Goal: Check status: Check status

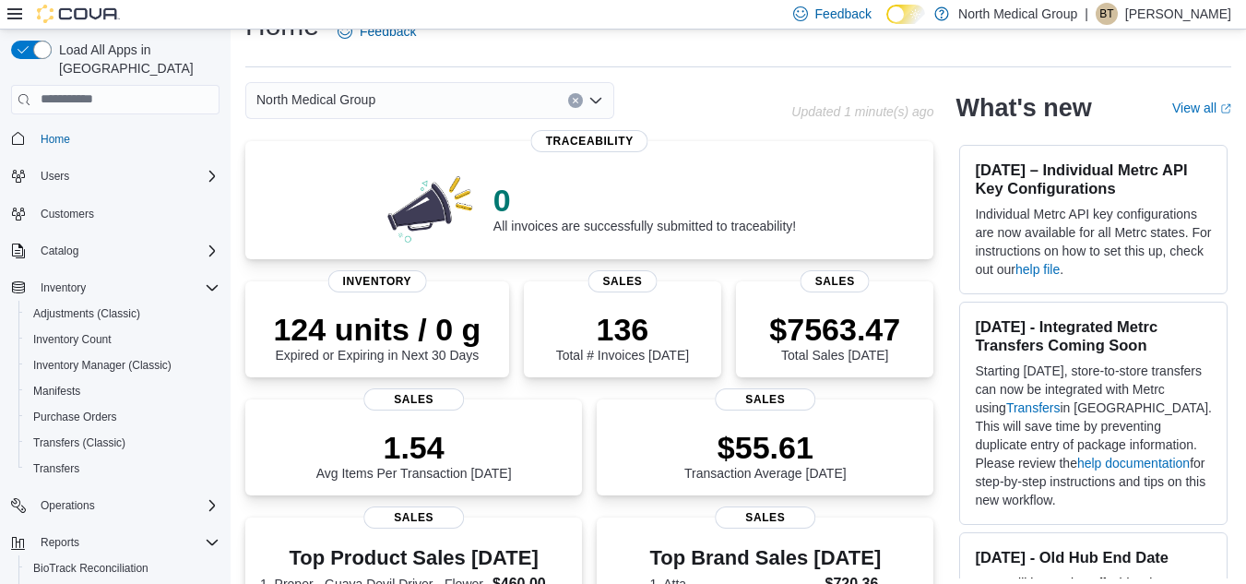
scroll to position [74, 0]
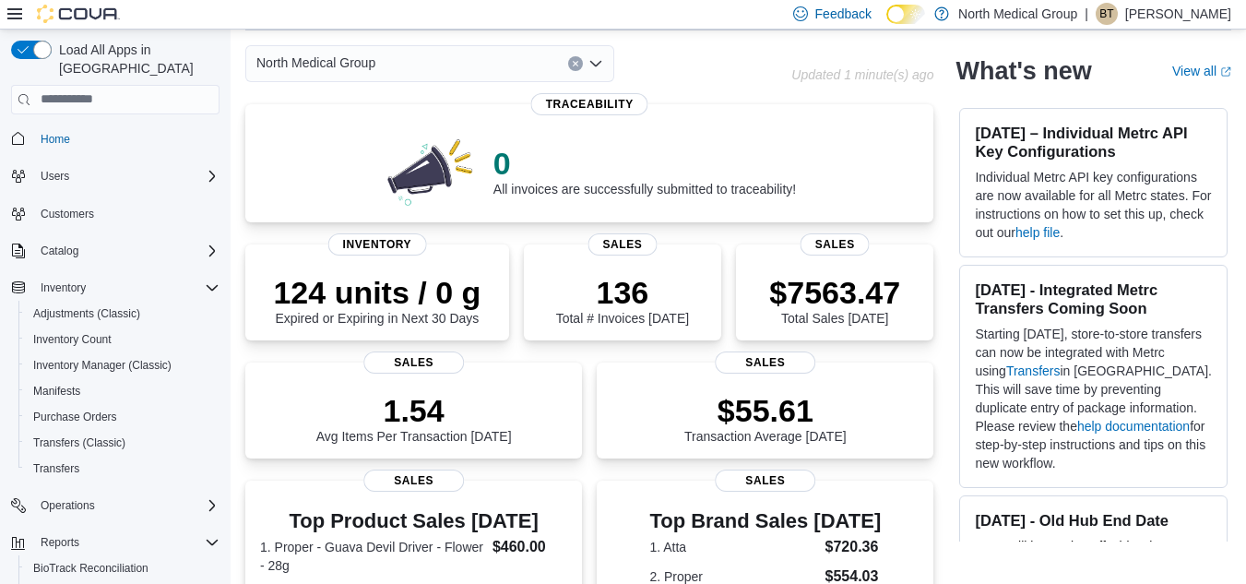
click at [59, 503] on div "Operations" at bounding box center [115, 505] width 208 height 33
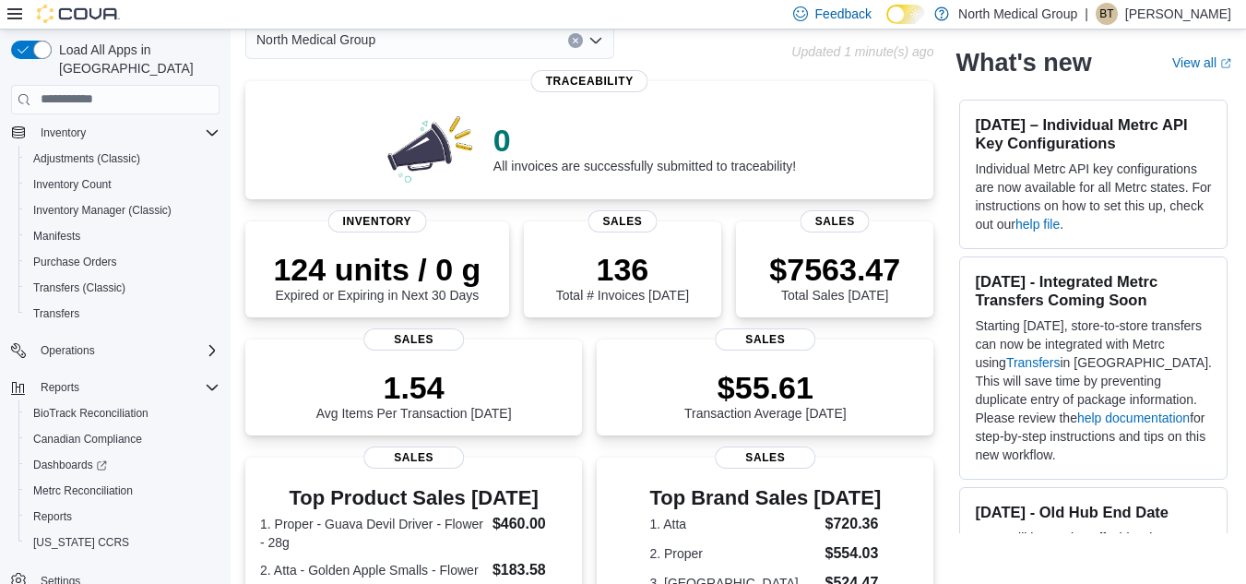
scroll to position [160, 0]
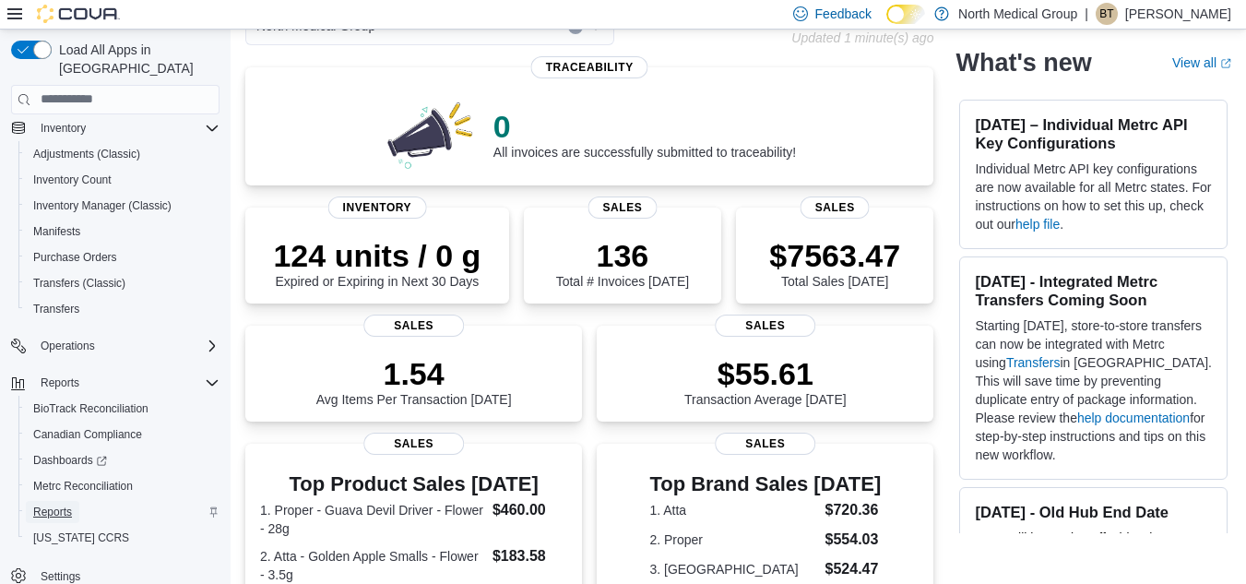
click at [49, 504] on span "Reports" at bounding box center [52, 511] width 39 height 15
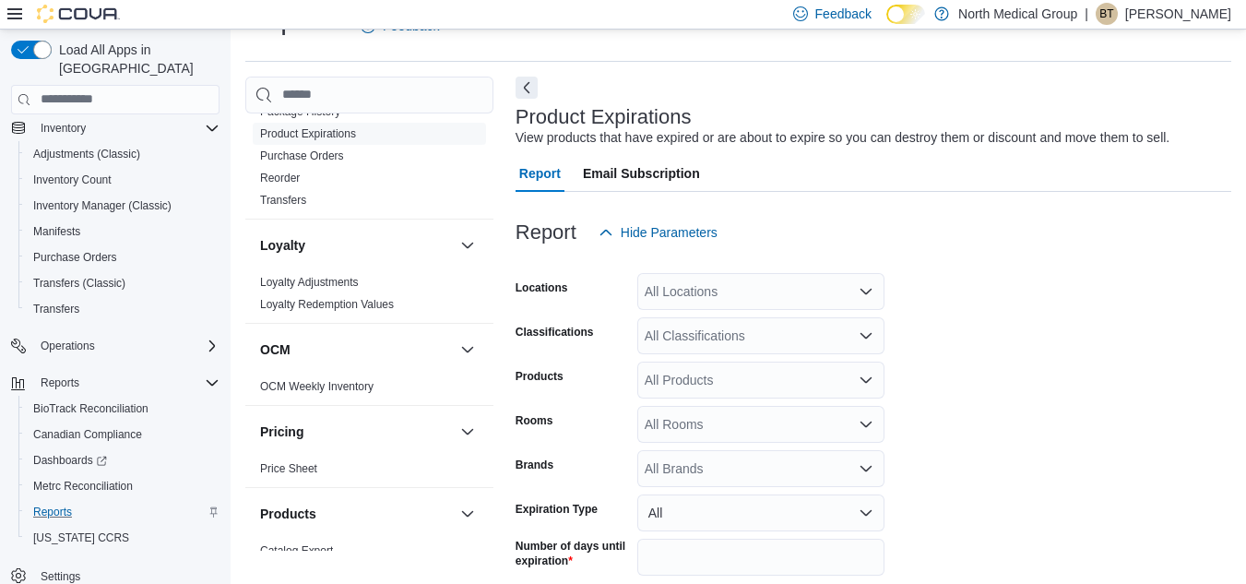
scroll to position [981, 0]
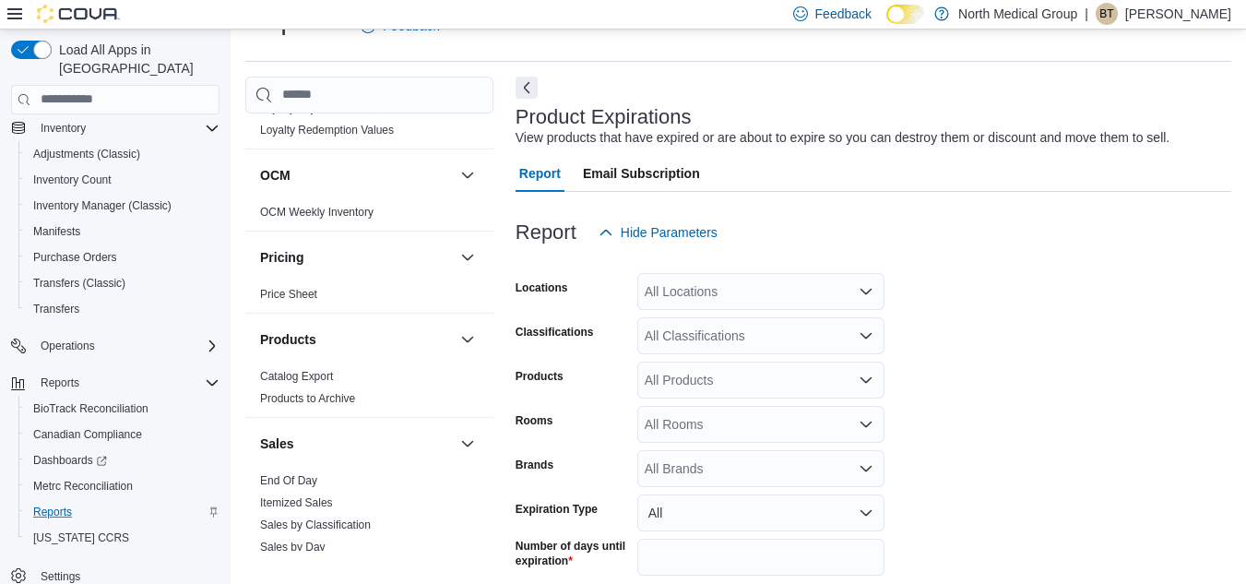
click at [493, 377] on div "Cash Management Cash Management Cash Out Details Compliance OCS Transaction Sub…" at bounding box center [738, 363] width 986 height 573
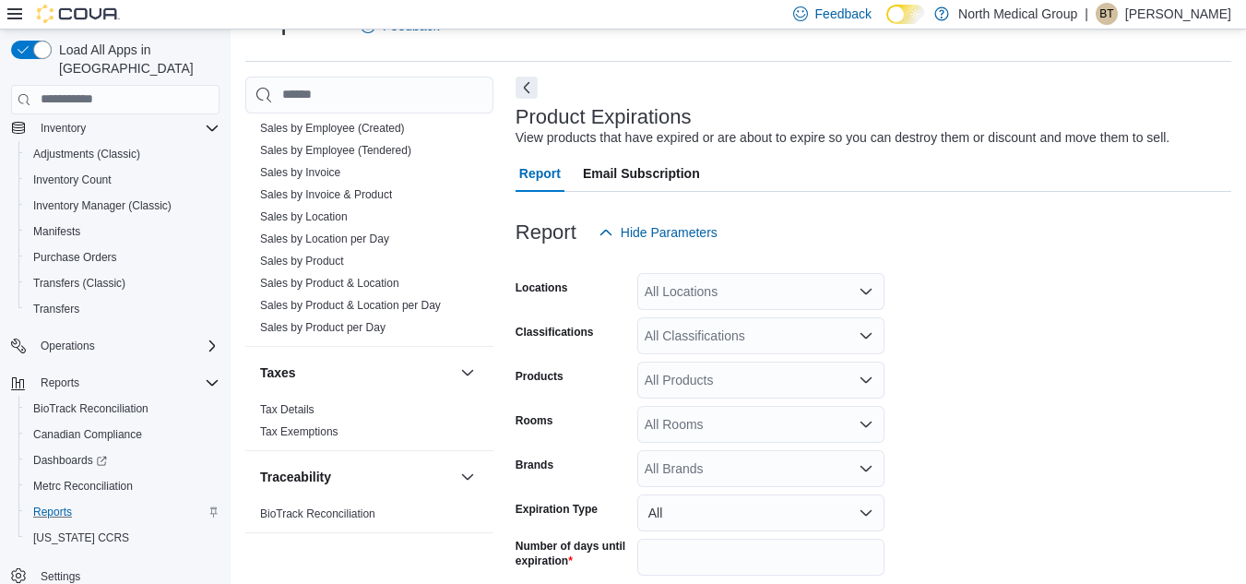
scroll to position [479, 0]
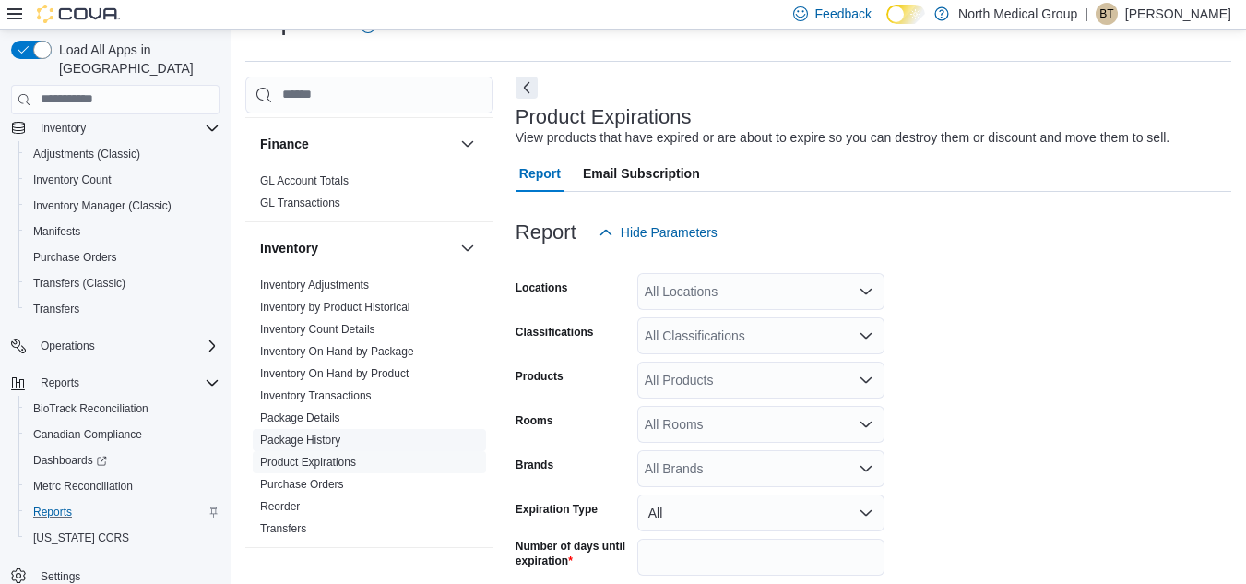
click at [273, 438] on link "Package History" at bounding box center [300, 439] width 80 height 13
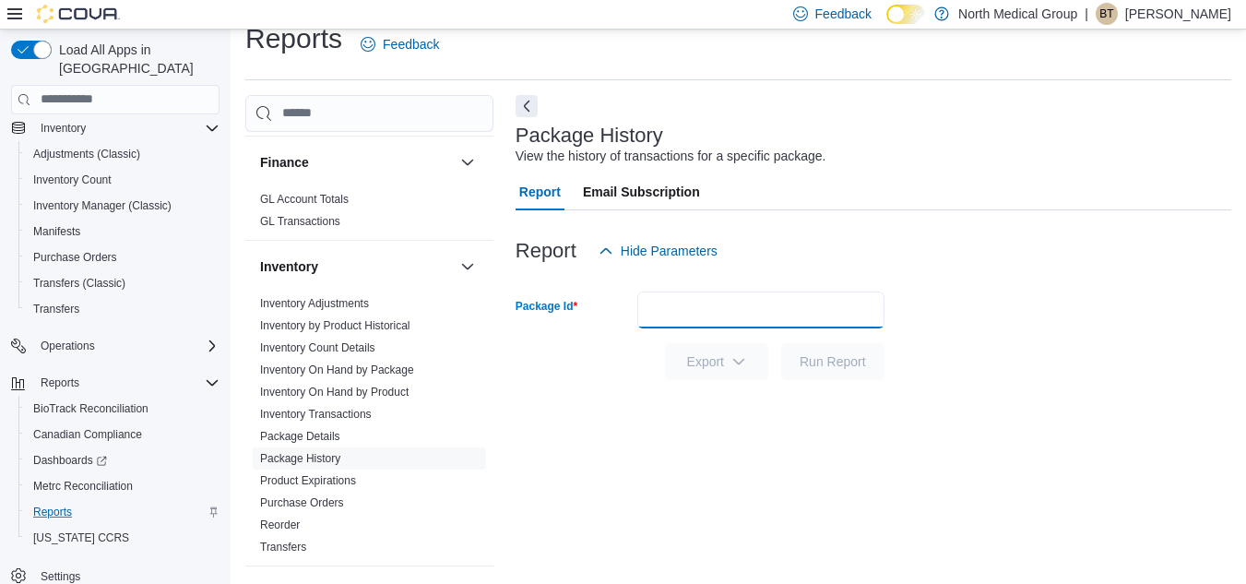
click at [740, 305] on input "Package Id" at bounding box center [760, 309] width 247 height 37
paste input "**********"
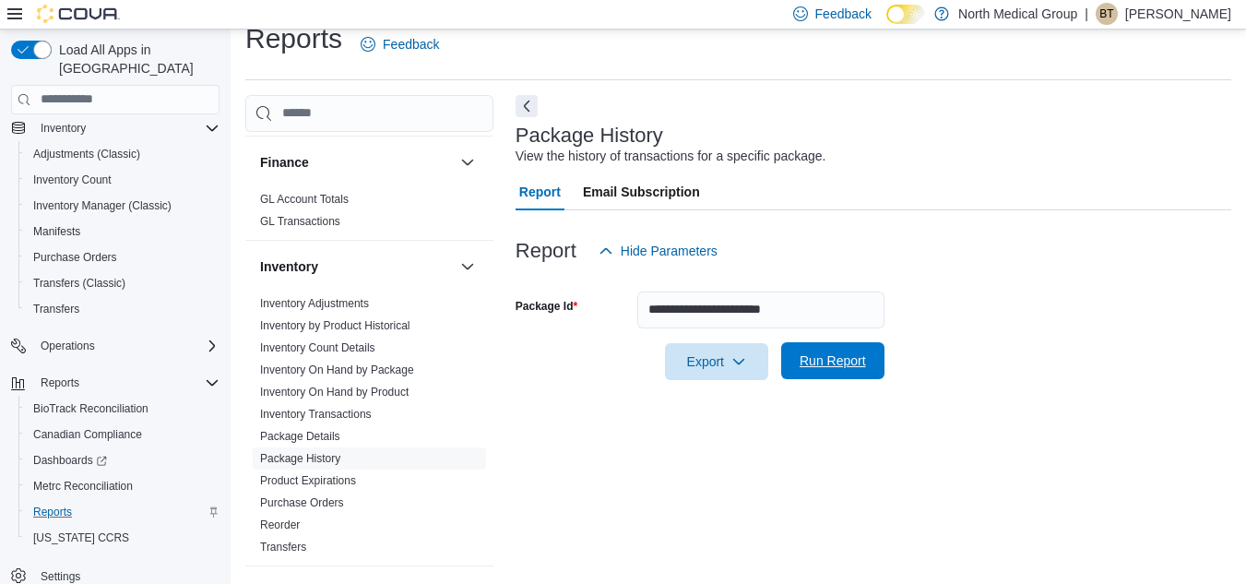
click at [831, 366] on span "Run Report" at bounding box center [832, 360] width 66 height 18
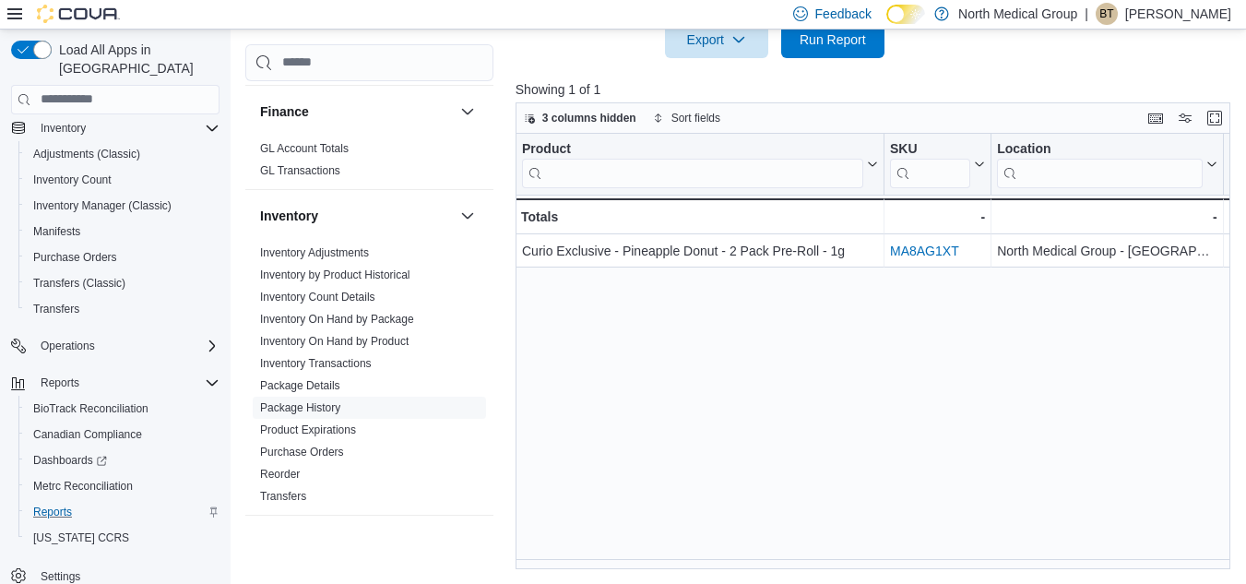
scroll to position [90, 0]
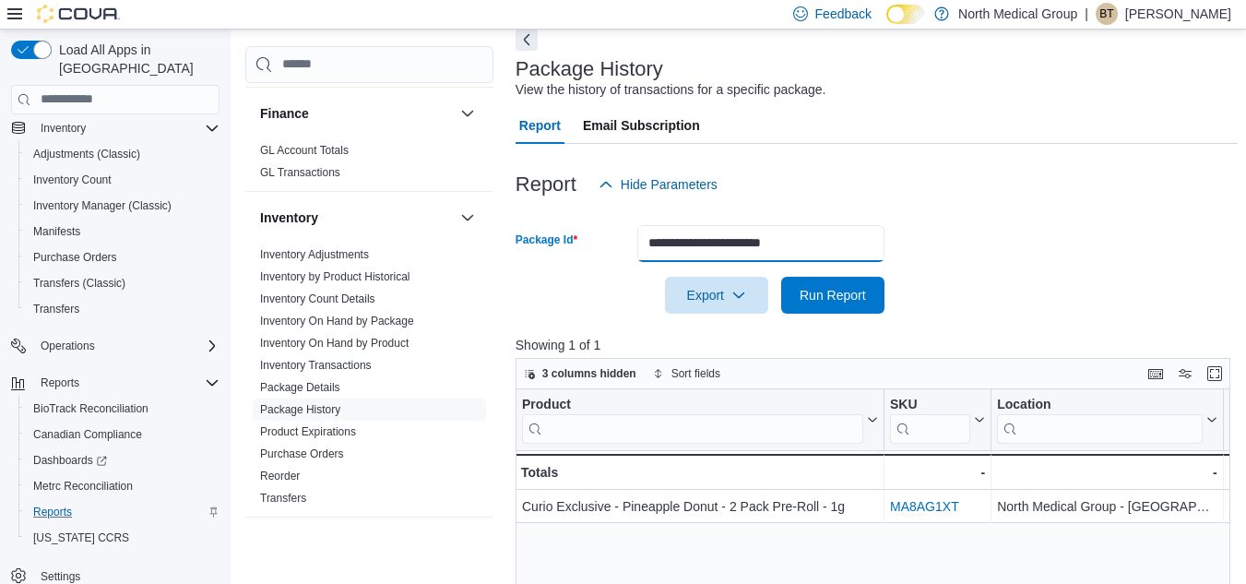
click at [833, 252] on input "**********" at bounding box center [760, 243] width 247 height 37
type input "**********"
click at [781, 277] on button "Run Report" at bounding box center [832, 295] width 103 height 37
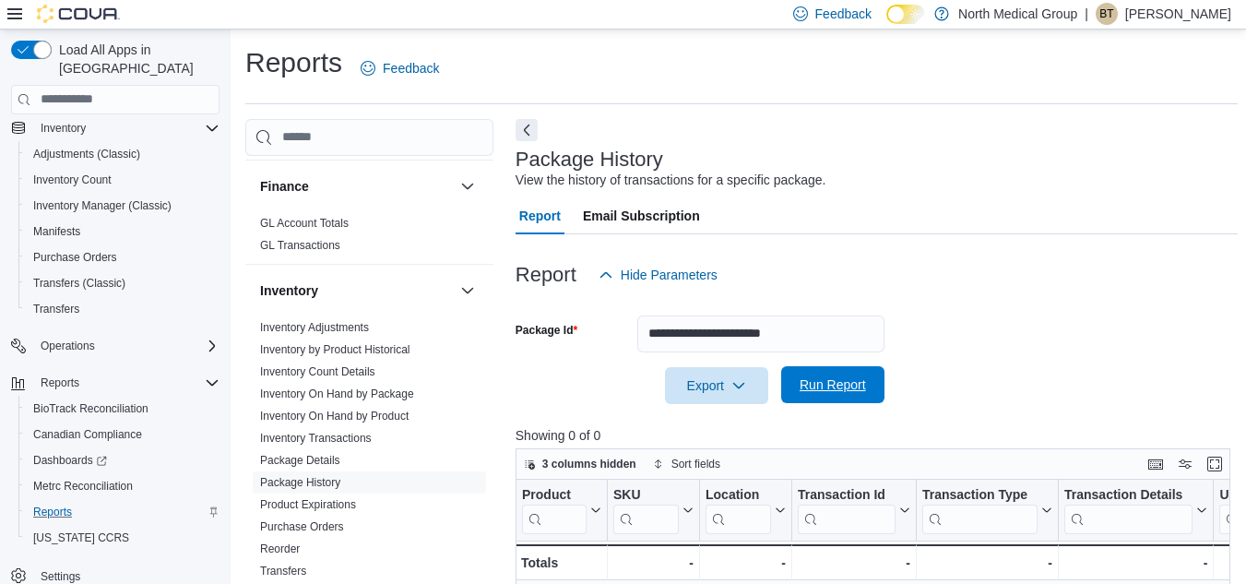
click at [830, 386] on span "Run Report" at bounding box center [832, 384] width 66 height 18
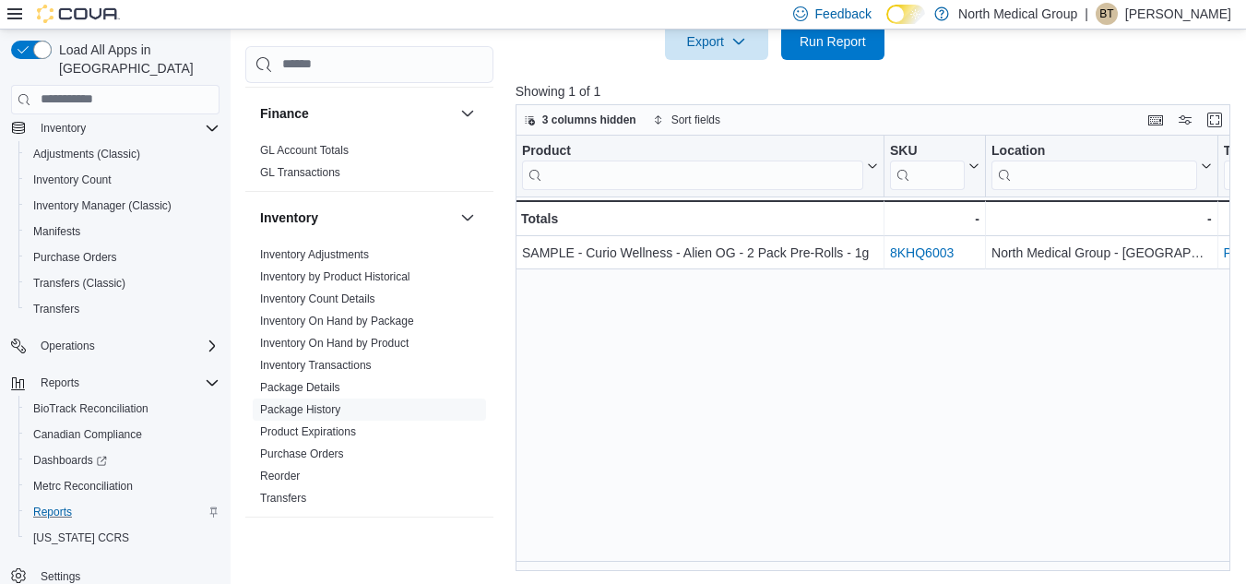
scroll to position [346, 0]
